Goal: Transaction & Acquisition: Obtain resource

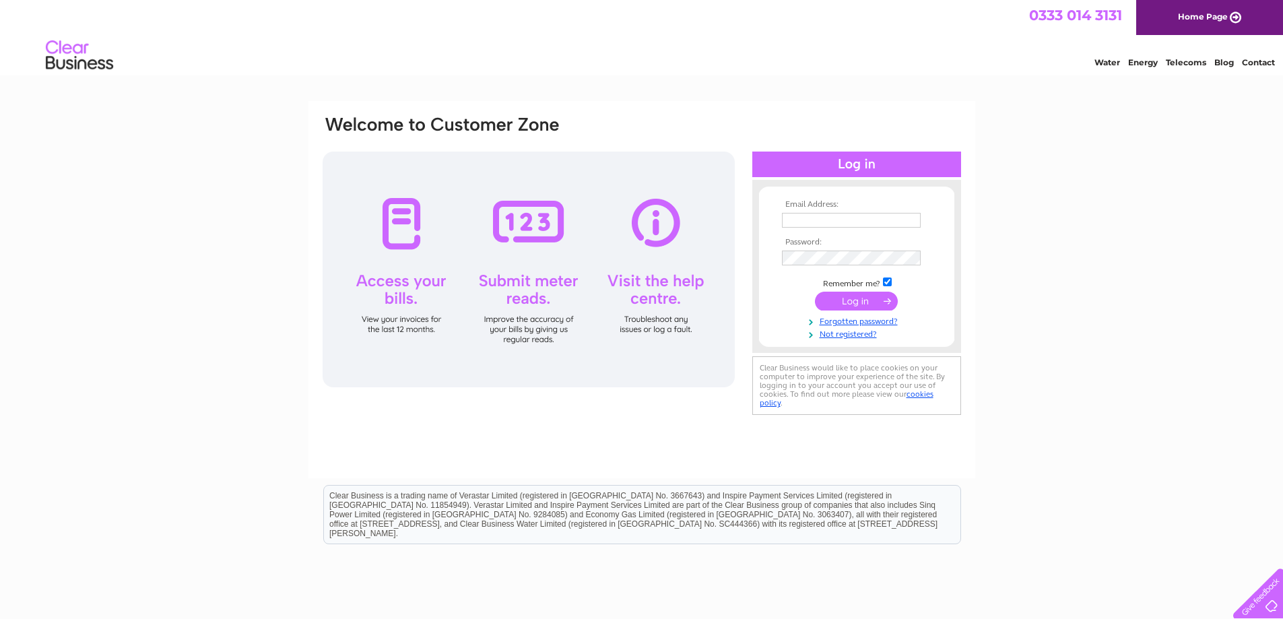
type input "andy@belfastcomputerrepairs.com"
click at [857, 302] on input "submit" at bounding box center [856, 301] width 83 height 19
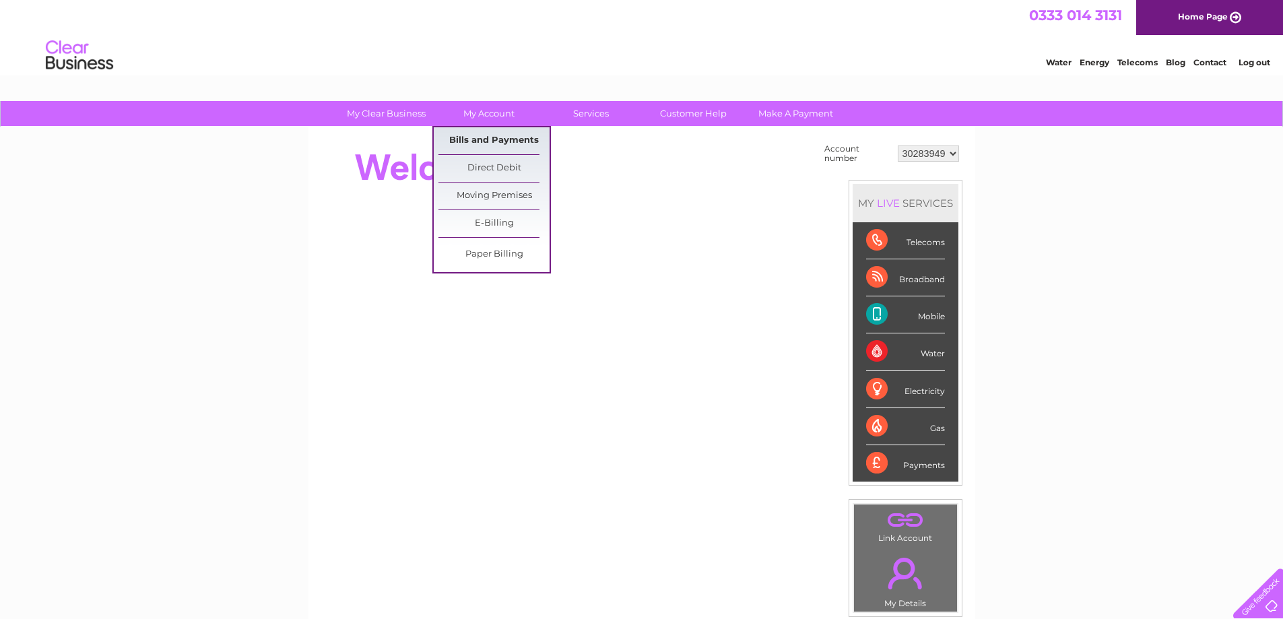
click at [488, 141] on link "Bills and Payments" at bounding box center [493, 140] width 111 height 27
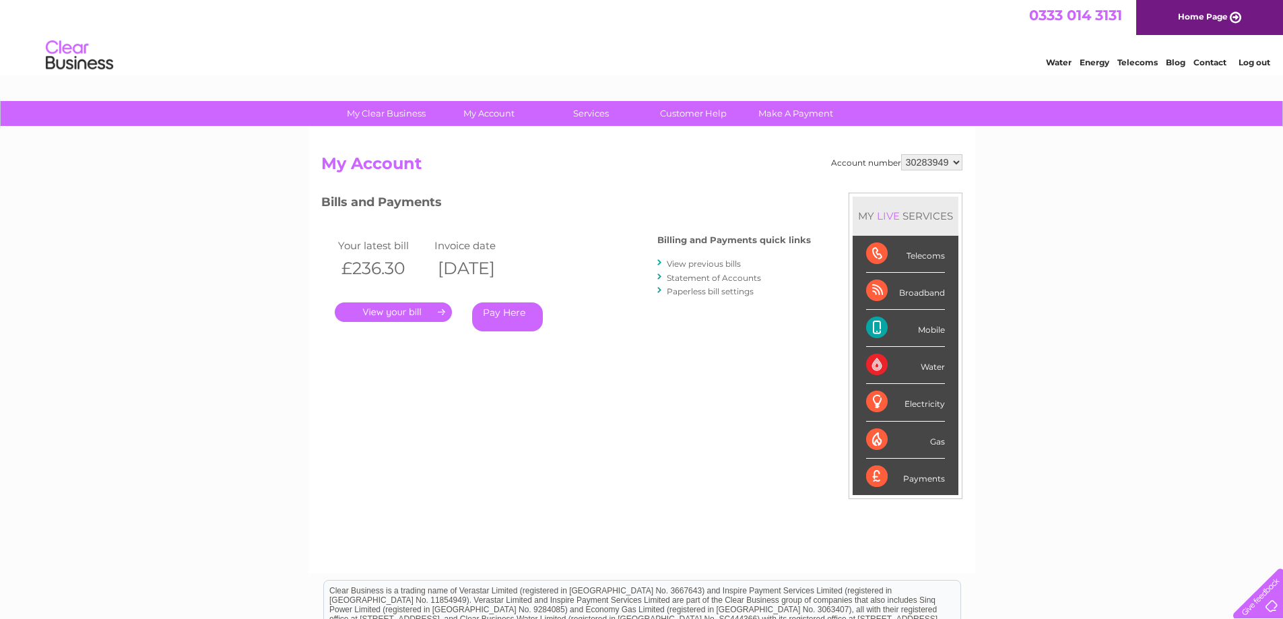
click at [698, 262] on link "View previous bills" at bounding box center [704, 264] width 74 height 10
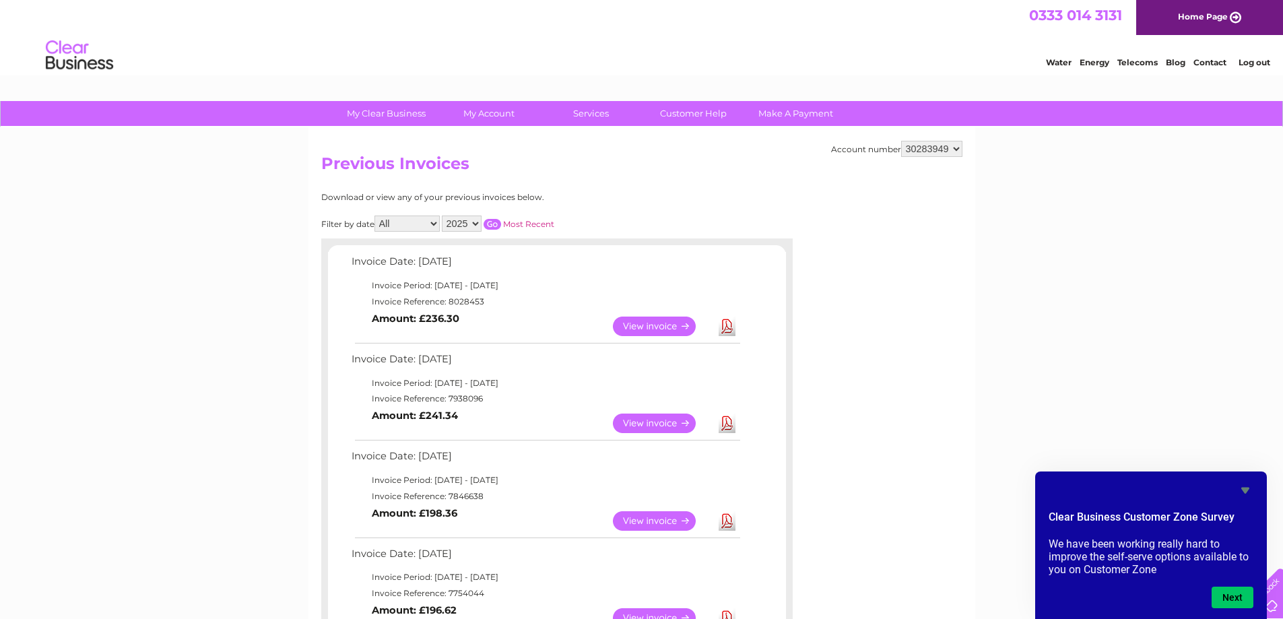
click at [1247, 485] on icon "Hide survey" at bounding box center [1245, 490] width 16 height 16
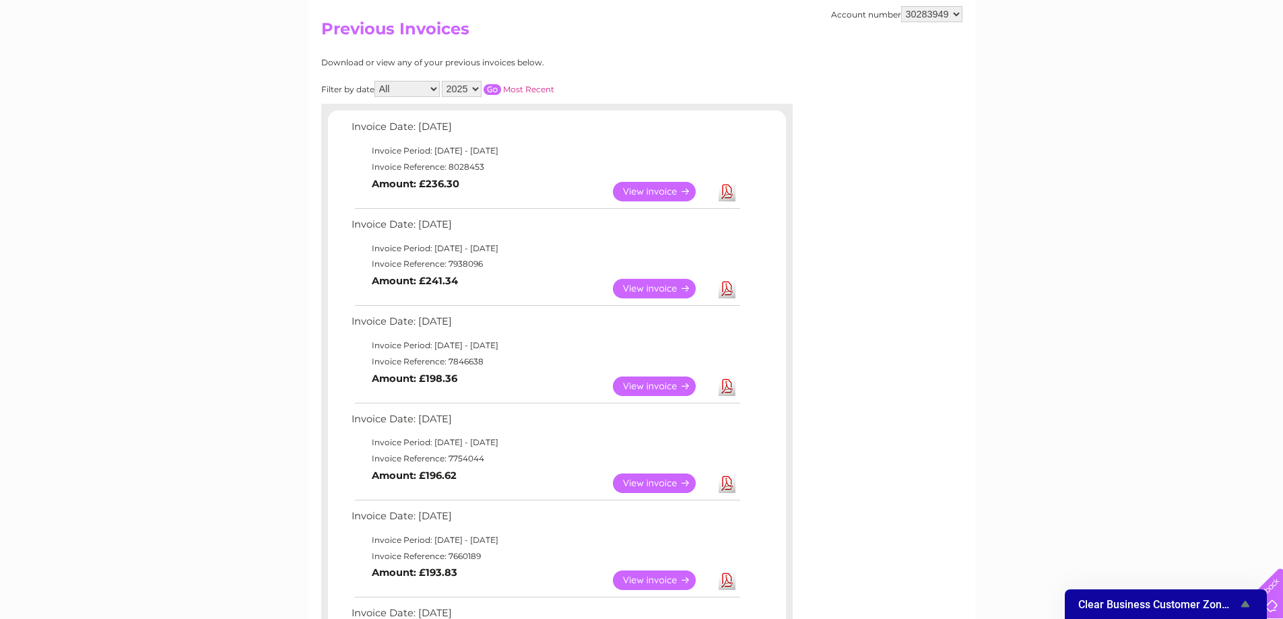
scroll to position [67, 0]
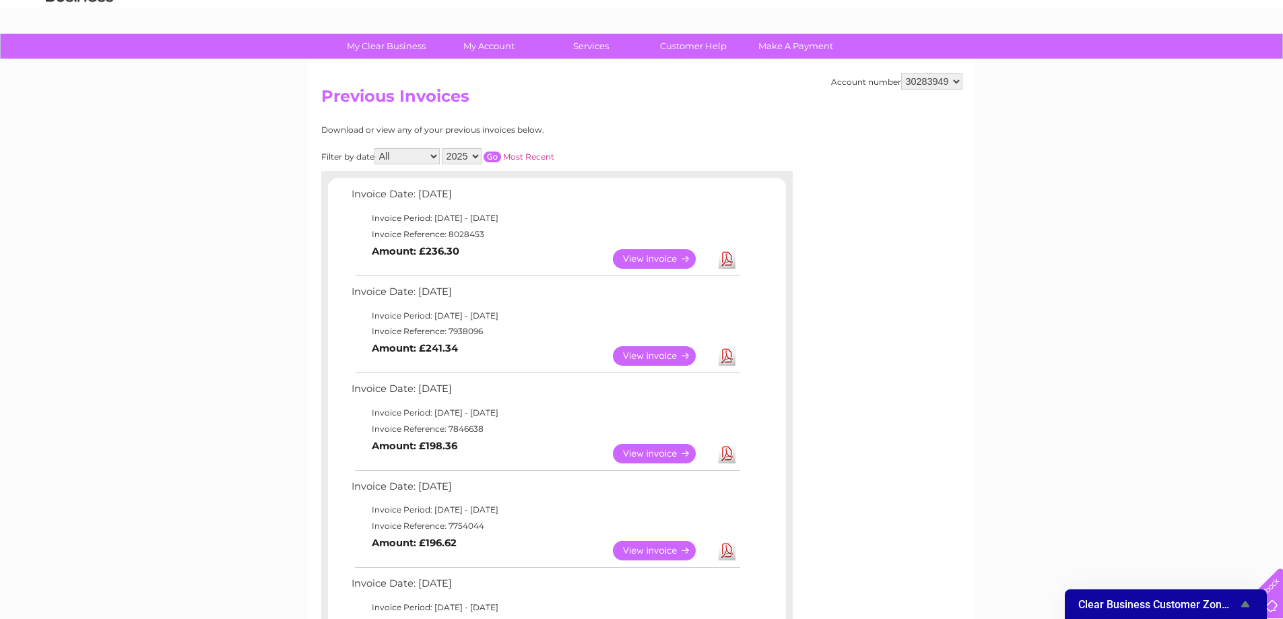
click at [732, 249] on link "Download" at bounding box center [726, 259] width 17 height 20
click at [732, 360] on link "Download" at bounding box center [726, 356] width 17 height 20
click at [727, 455] on link "Download" at bounding box center [726, 454] width 17 height 20
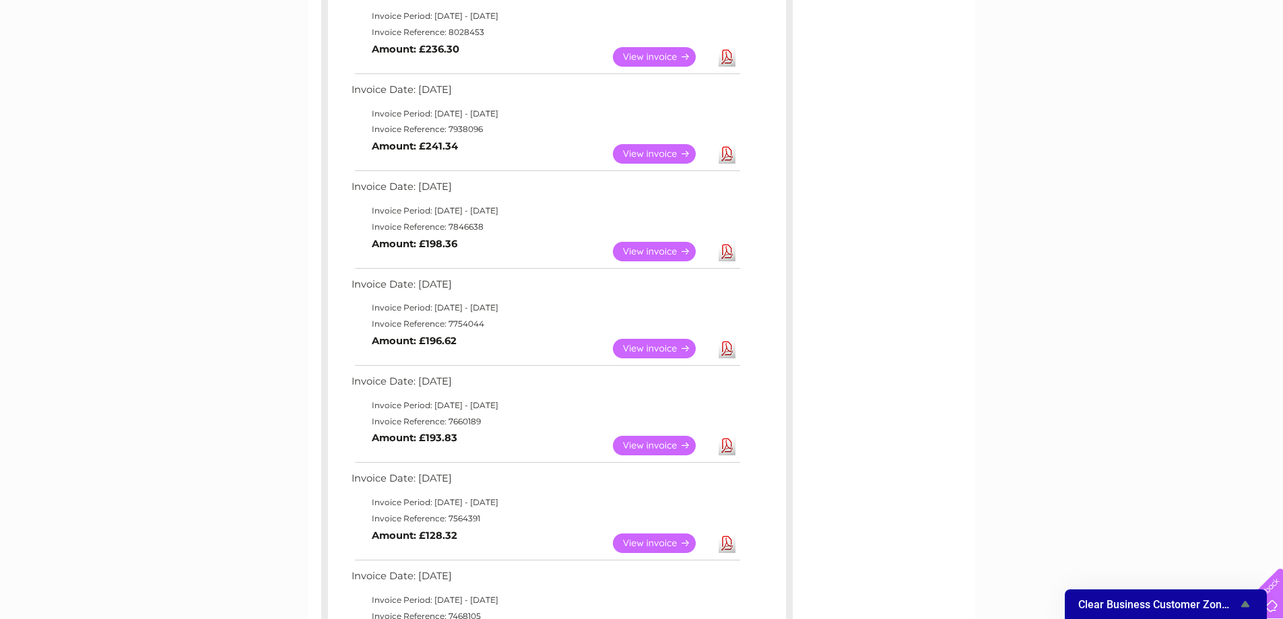
scroll to position [0, 0]
